Goal: Book appointment/travel/reservation

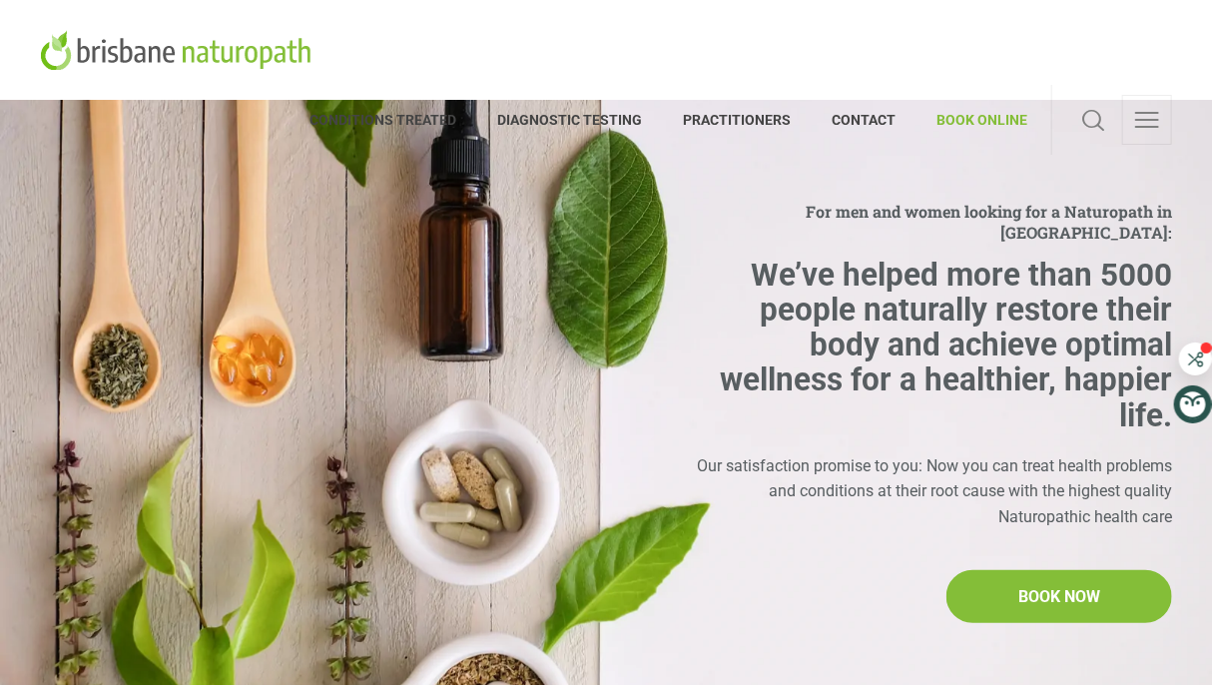
click at [961, 104] on span "BOOK ONLINE" at bounding box center [972, 120] width 111 height 32
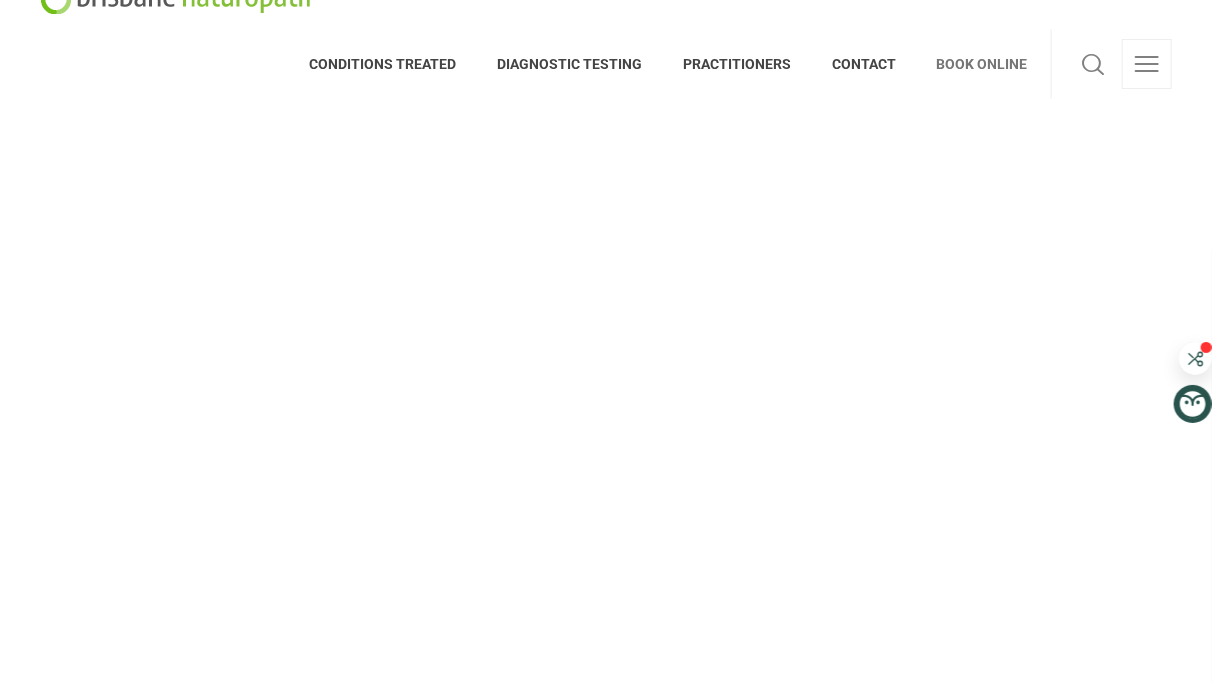
scroll to position [41, 0]
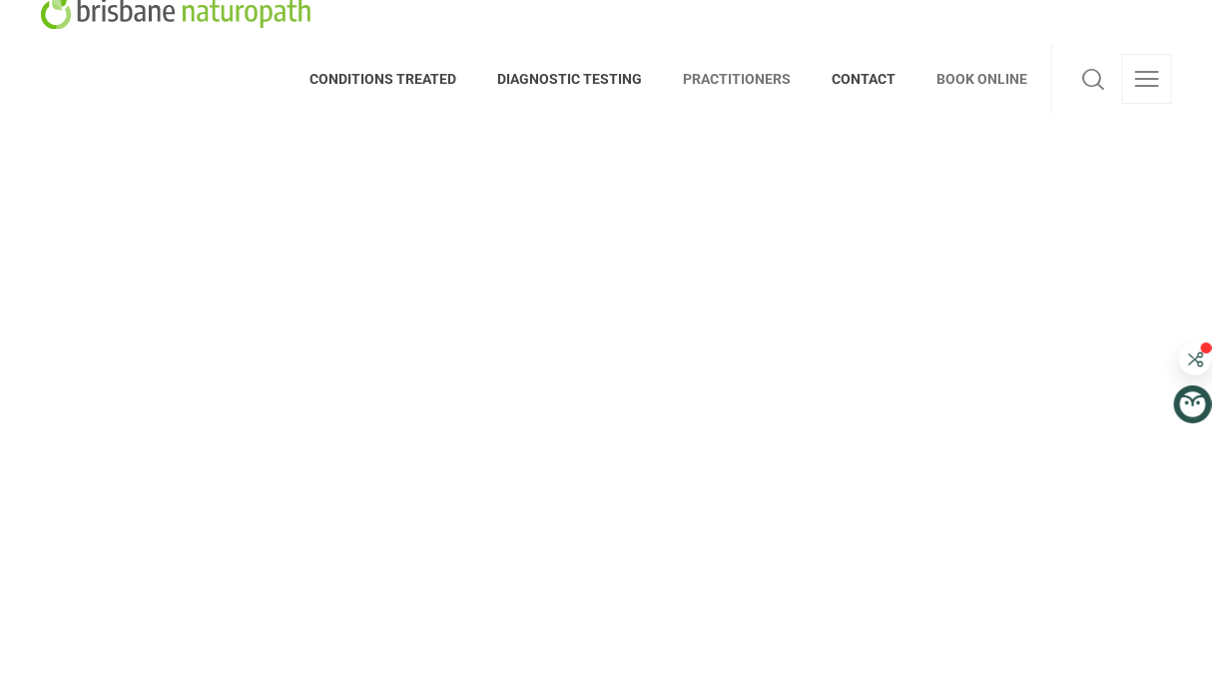
click at [755, 63] on span "PRACTITIONERS" at bounding box center [737, 79] width 149 height 32
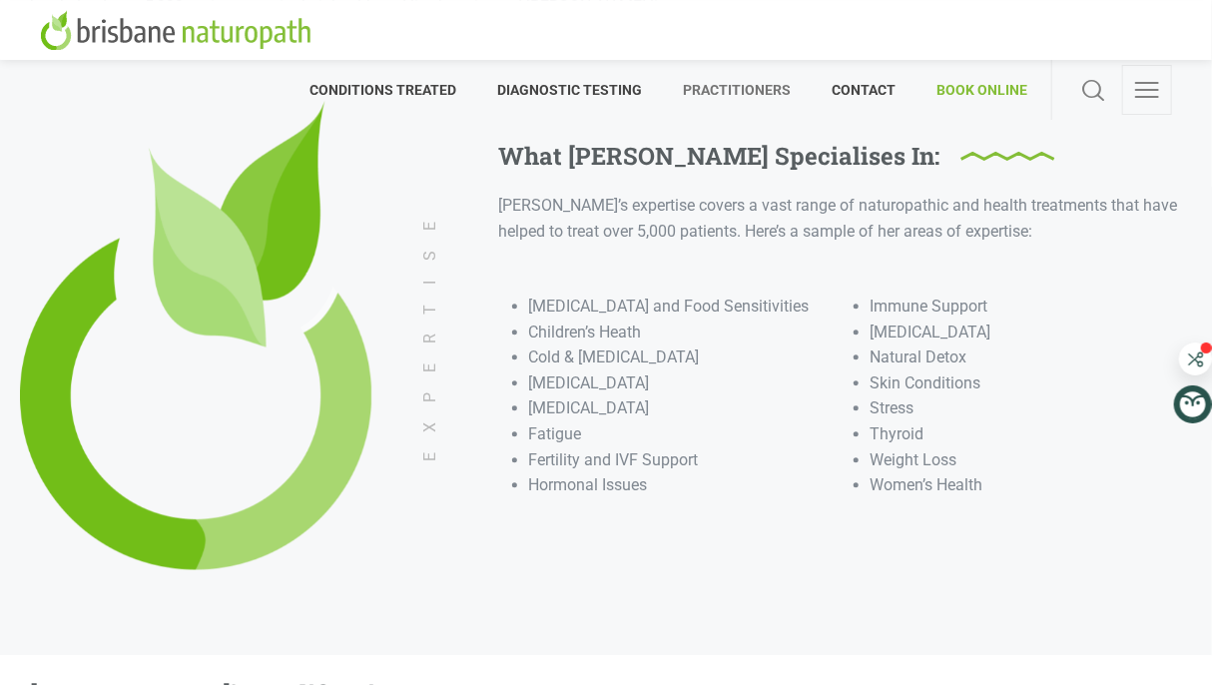
scroll to position [1679, 0]
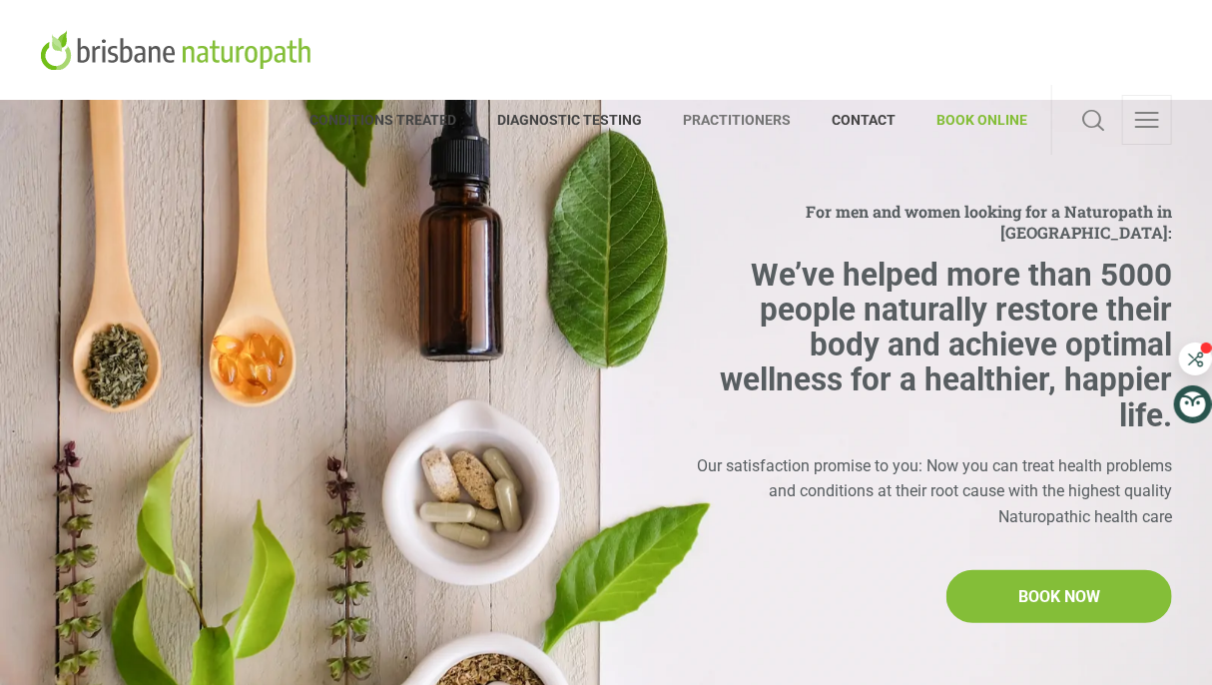
click at [753, 104] on span "PRACTITIONERS" at bounding box center [737, 120] width 149 height 32
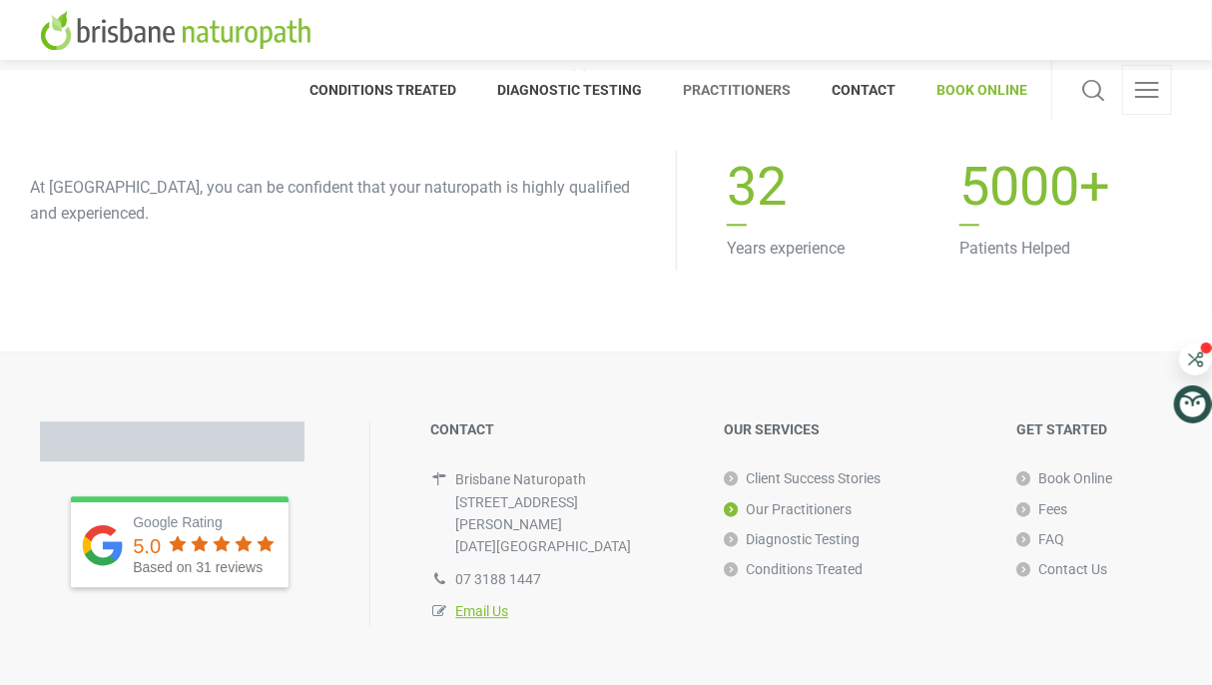
scroll to position [8050, 0]
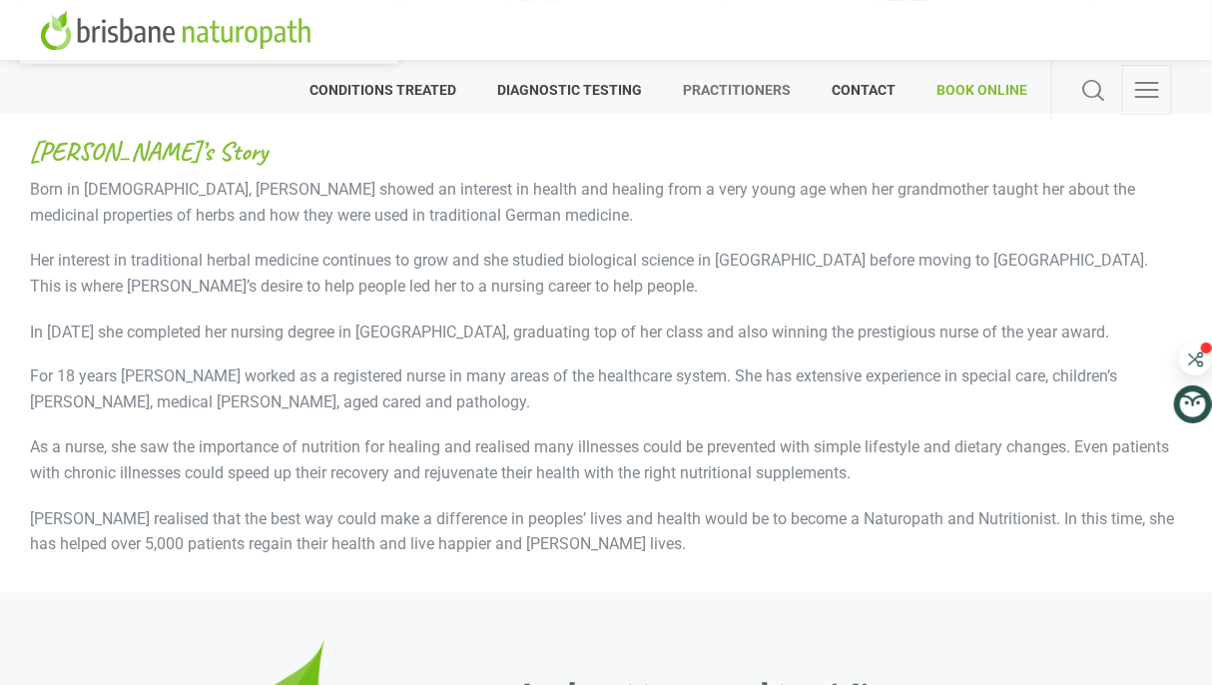
drag, startPoint x: 1226, startPoint y: 58, endPoint x: 1226, endPoint y: 145, distance: 86.9
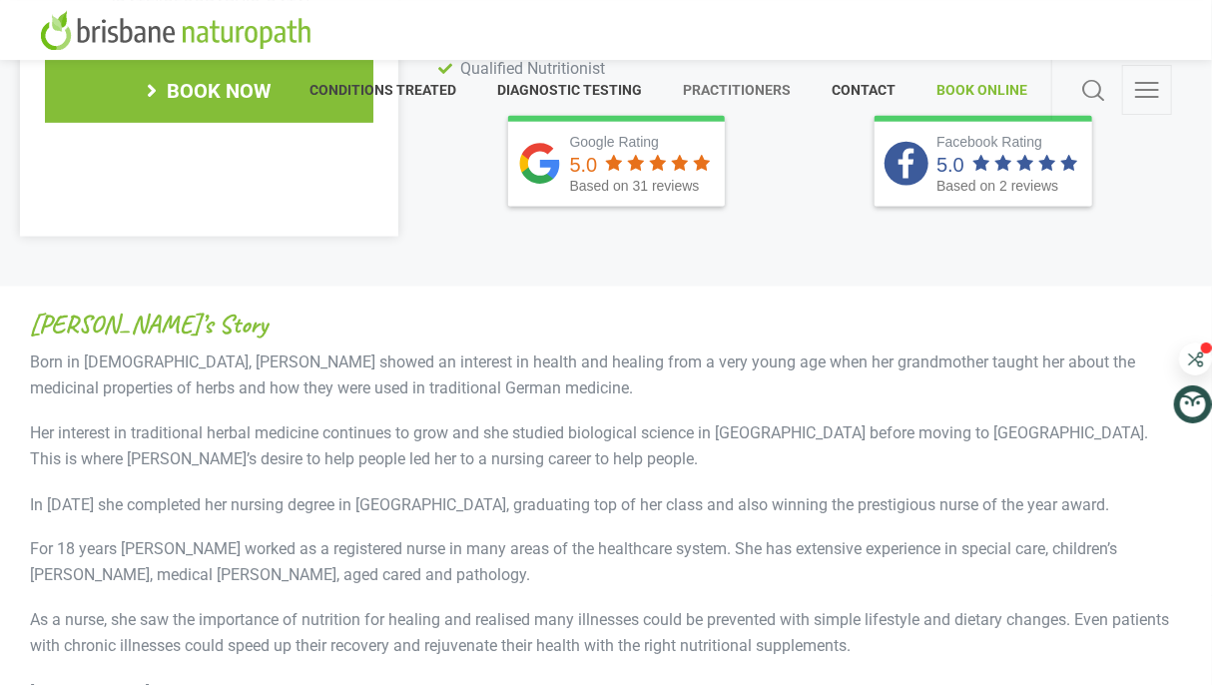
click at [1002, 74] on span "BOOK ONLINE" at bounding box center [972, 90] width 111 height 32
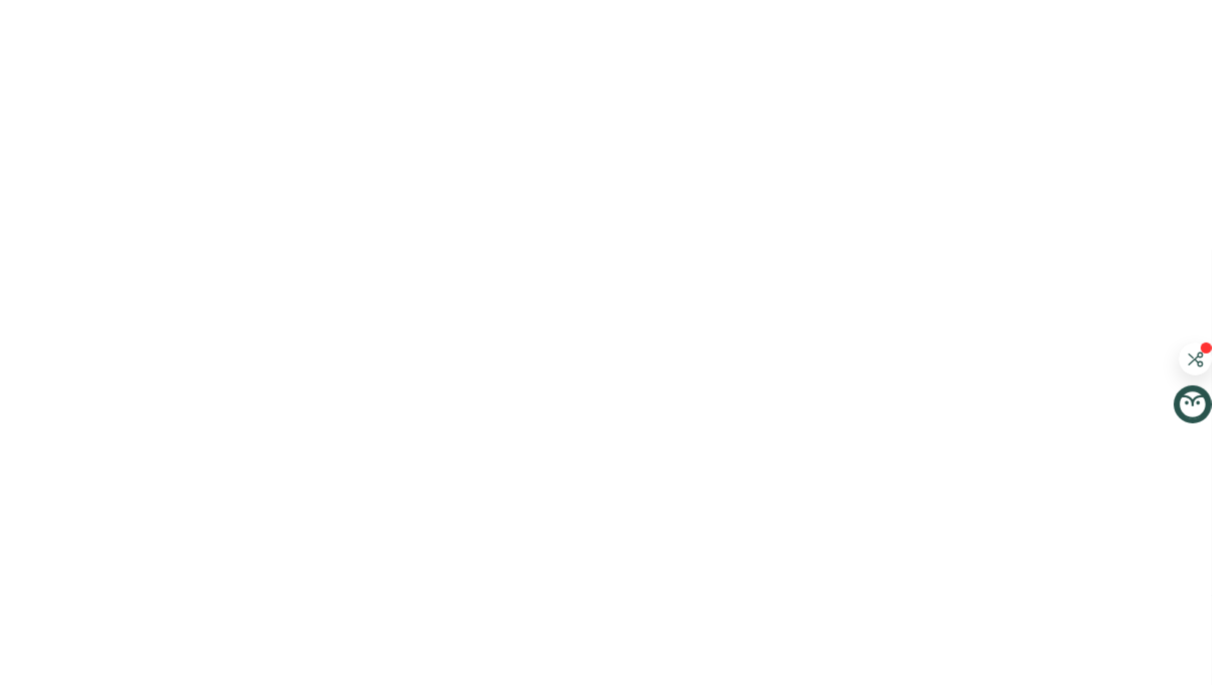
scroll to position [164, 0]
drag, startPoint x: 1201, startPoint y: 243, endPoint x: 1206, endPoint y: 284, distance: 41.2
click at [1206, 284] on section at bounding box center [606, 562] width 1212 height 1253
